Goal: Task Accomplishment & Management: Manage account settings

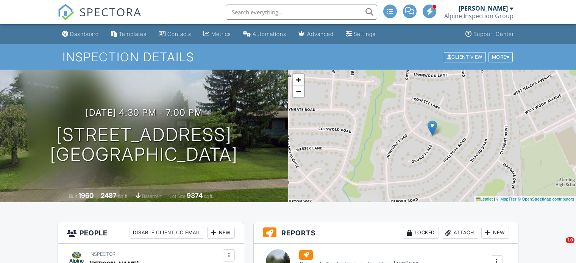
click at [109, 8] on span "SPECTORA" at bounding box center [110, 12] width 62 height 16
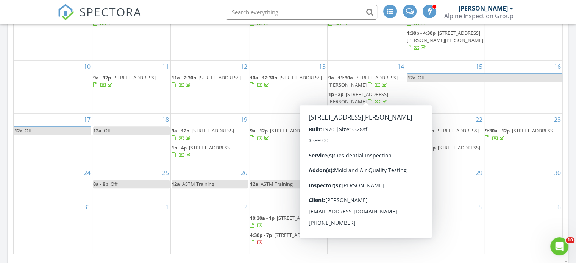
scroll to position [454, 0]
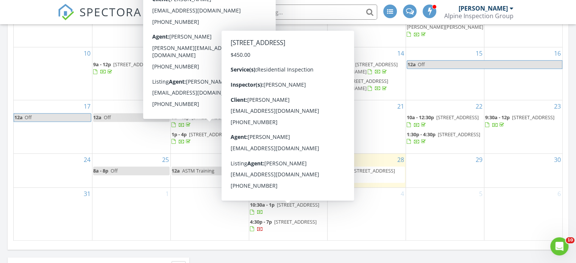
drag, startPoint x: 315, startPoint y: 217, endPoint x: 283, endPoint y: 210, distance: 32.5
click at [283, 208] on span "164 Chestnut Dr, Barnegat Township 08005" at bounding box center [298, 204] width 42 height 7
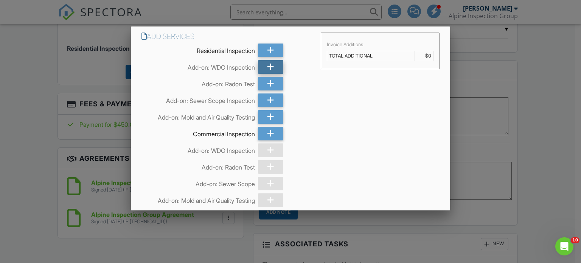
click at [270, 67] on icon at bounding box center [270, 67] width 7 height 14
click at [314, 149] on div "Add Services Residential Inspection Add-on: WDO Inspection Add-on: Radon Test A…" at bounding box center [291, 127] width 320 height 203
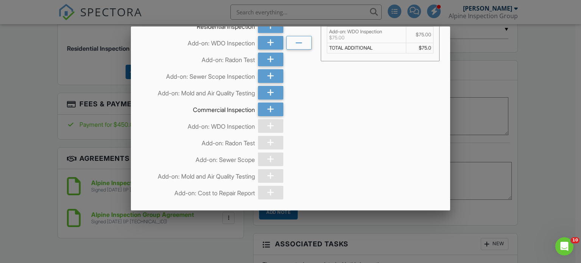
scroll to position [50, 0]
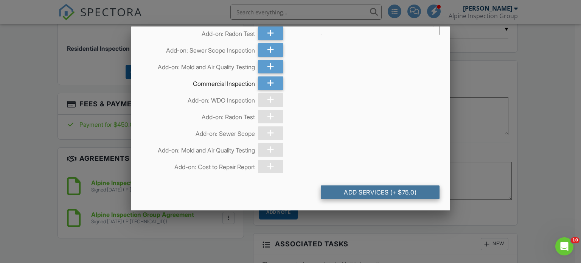
click at [372, 189] on div "Add Services (+ $75.0)" at bounding box center [380, 192] width 119 height 14
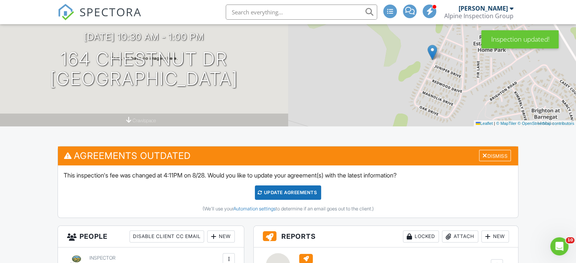
click at [292, 190] on div "Update Agreements" at bounding box center [288, 192] width 66 height 14
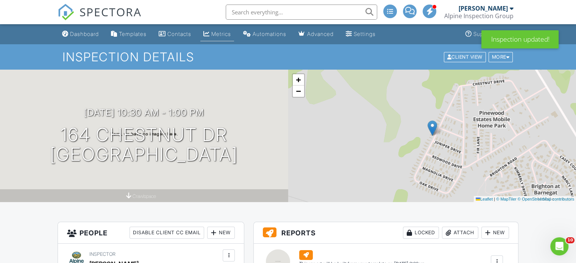
click at [222, 32] on div "Metrics" at bounding box center [221, 34] width 20 height 6
